Goal: Navigation & Orientation: Understand site structure

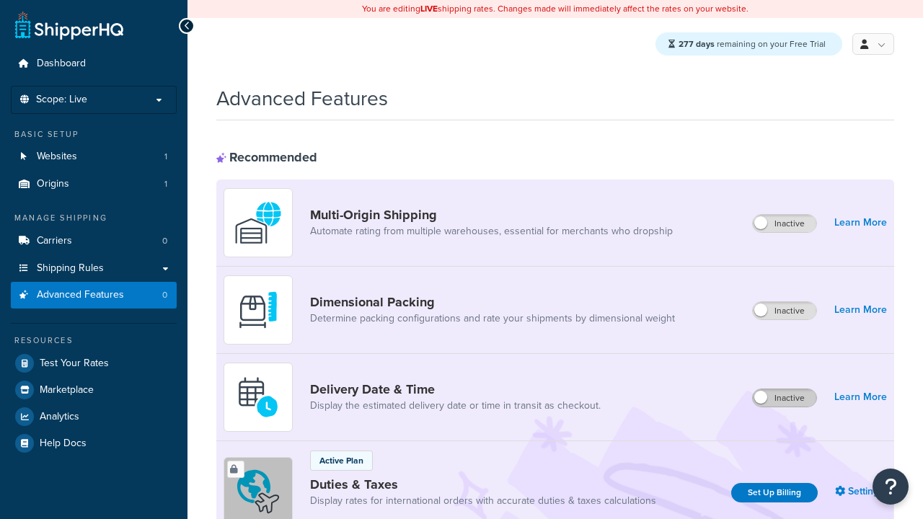
click at [785, 399] on label "Inactive" at bounding box center [784, 398] width 63 height 17
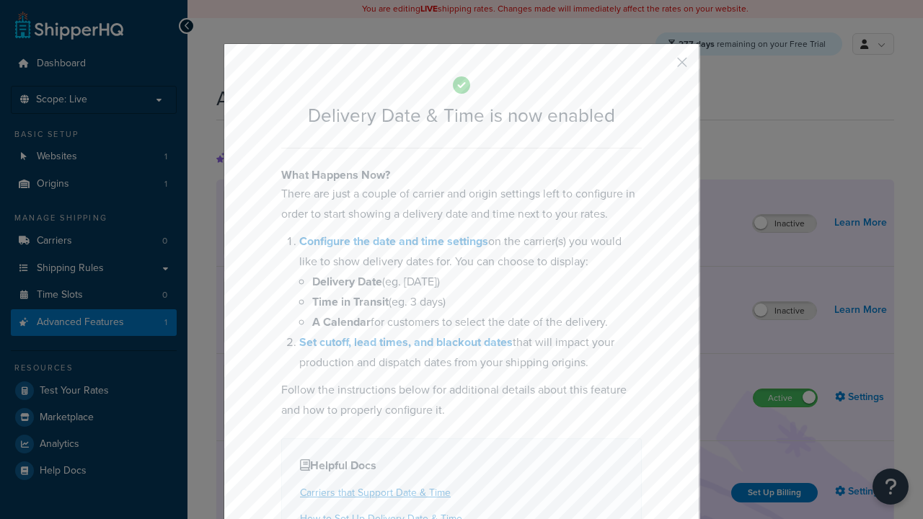
click at [661, 67] on button "button" at bounding box center [661, 68] width 4 height 4
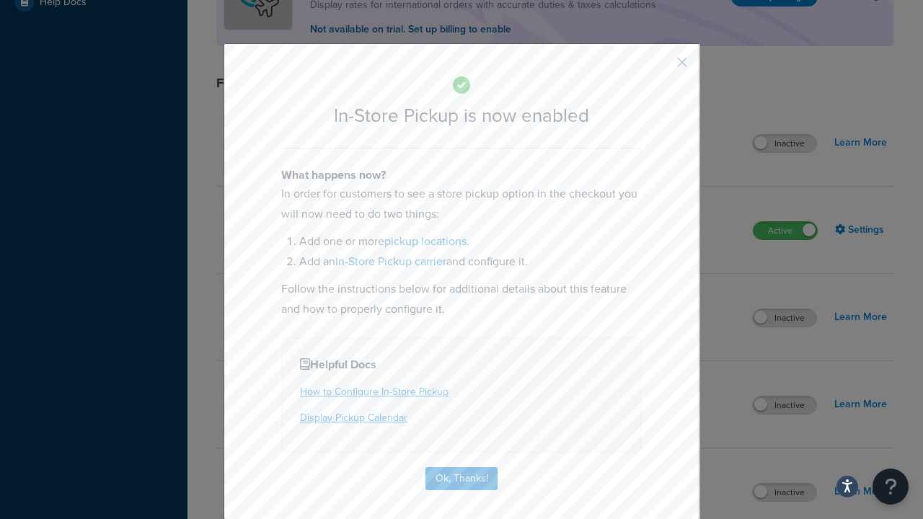
click at [661, 67] on button "button" at bounding box center [661, 68] width 4 height 4
